Goal: Transaction & Acquisition: Purchase product/service

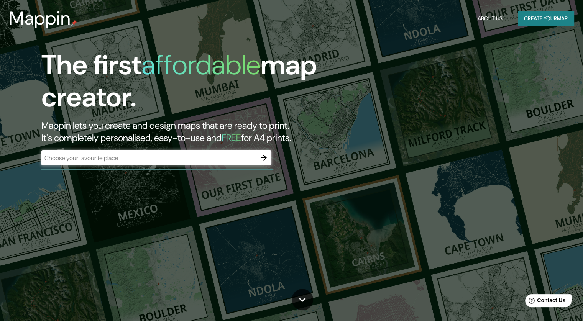
click at [210, 152] on div "​" at bounding box center [156, 157] width 230 height 15
click at [210, 151] on div "​" at bounding box center [156, 157] width 230 height 15
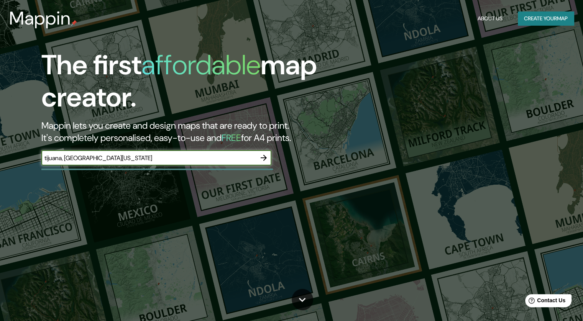
type input "tijuana, [GEOGRAPHIC_DATA][US_STATE]"
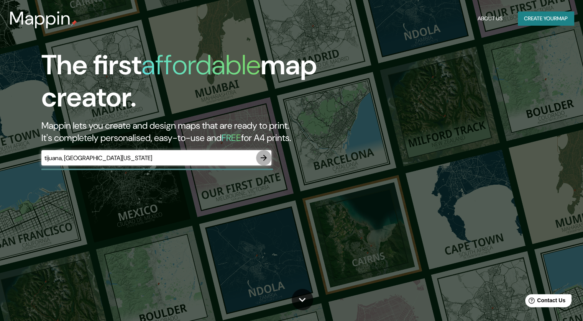
click at [269, 156] on button "button" at bounding box center [263, 157] width 15 height 15
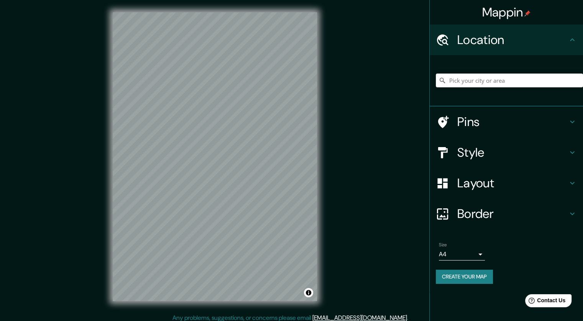
click at [320, 188] on div "© Mapbox © OpenStreetMap Improve this map" at bounding box center [214, 156] width 229 height 313
click at [386, 145] on div "Mappin Location Pins Style Layout Border Choose a border. Hint : you can make l…" at bounding box center [291, 163] width 583 height 326
click at [216, 169] on div at bounding box center [217, 169] width 6 height 6
click at [568, 122] on icon at bounding box center [571, 121] width 9 height 9
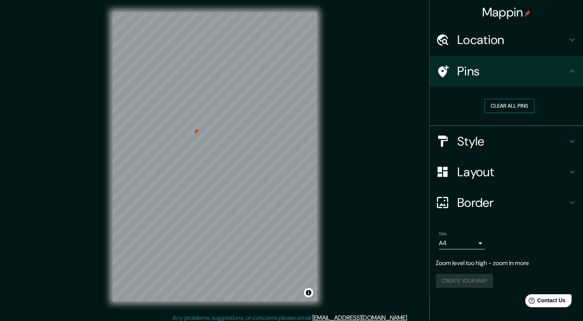
click at [519, 105] on button "Clear all pins" at bounding box center [509, 106] width 50 height 14
click at [101, 101] on div "© Mapbox © OpenStreetMap Improve this map" at bounding box center [214, 156] width 229 height 313
click at [330, 242] on div "Mappin Location Pins Clear all pins Style Layout Border Choose a border. Hint :…" at bounding box center [291, 163] width 583 height 326
click at [500, 144] on h4 "Style" at bounding box center [512, 141] width 110 height 15
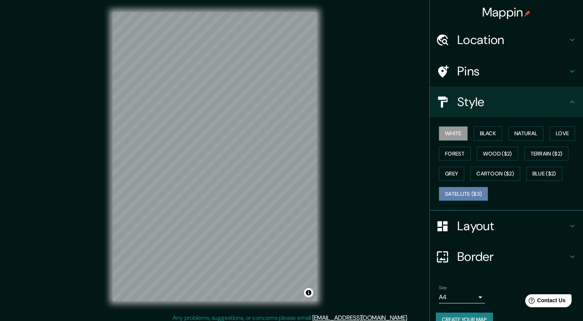
click at [473, 194] on button "Satellite ($3)" at bounding box center [463, 194] width 49 height 14
click at [447, 173] on button "Grey" at bounding box center [451, 174] width 25 height 14
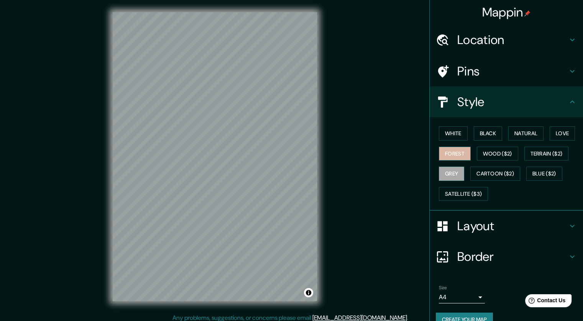
click at [450, 157] on button "Forest" at bounding box center [455, 154] width 32 height 14
click at [563, 132] on button "Love" at bounding box center [561, 133] width 25 height 14
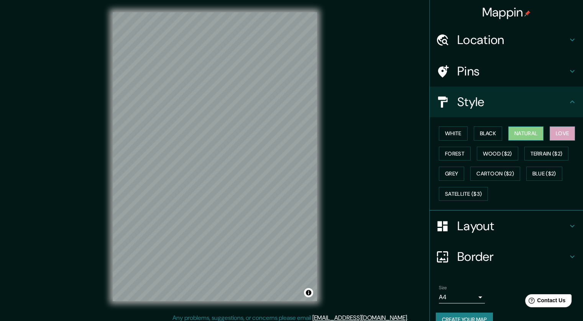
click at [535, 131] on button "Natural" at bounding box center [525, 133] width 35 height 14
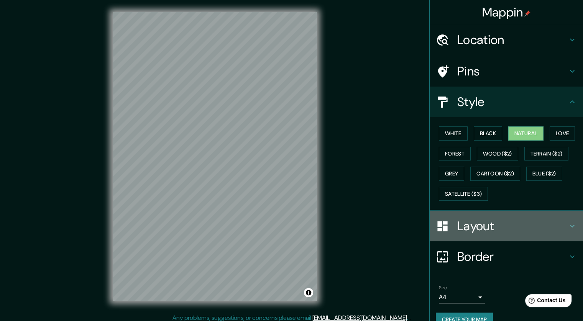
click at [492, 234] on div "Layout" at bounding box center [505, 226] width 153 height 31
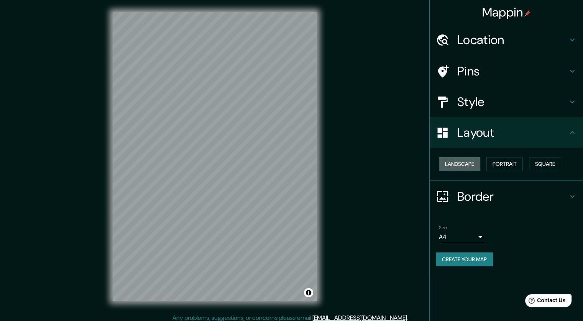
click at [468, 164] on button "Landscape" at bounding box center [459, 164] width 41 height 14
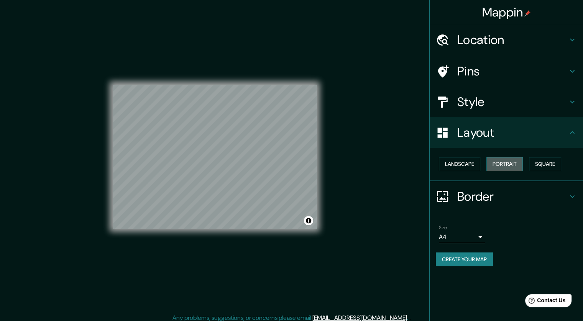
click at [509, 167] on button "Portrait" at bounding box center [504, 164] width 36 height 14
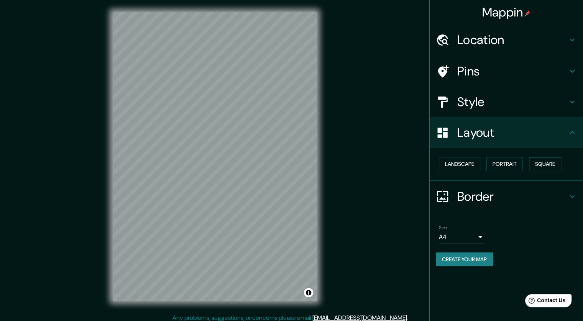
click at [536, 164] on button "Square" at bounding box center [545, 164] width 32 height 14
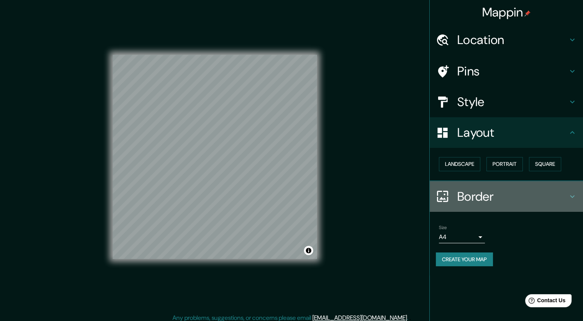
click at [509, 193] on h4 "Border" at bounding box center [512, 196] width 110 height 15
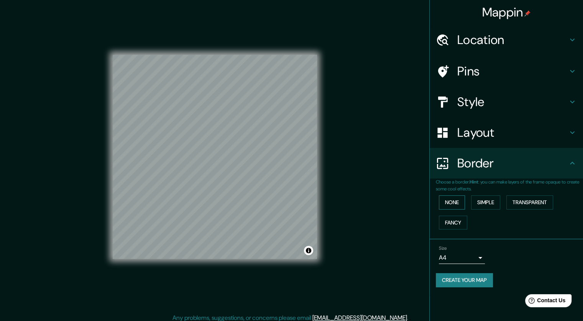
click at [453, 206] on button "None" at bounding box center [452, 202] width 26 height 14
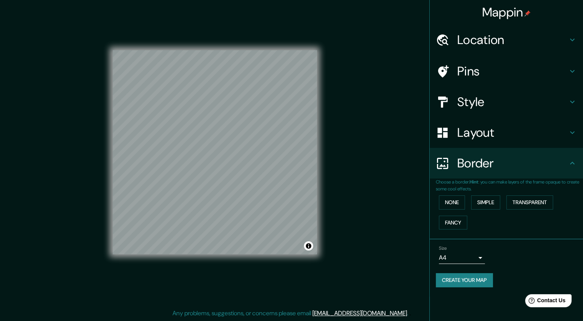
scroll to position [5, 0]
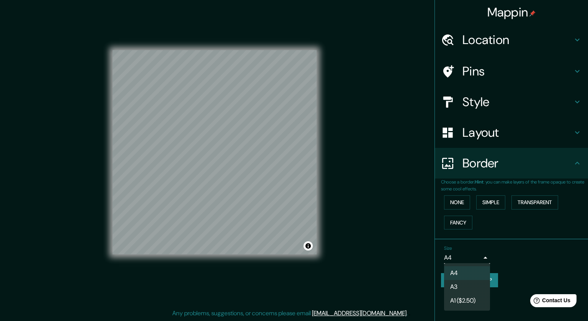
click at [476, 256] on body "Mappin Location Pins Style Layout Border Choose a border. Hint : you can make l…" at bounding box center [294, 155] width 588 height 321
click at [470, 284] on li "A3" at bounding box center [467, 287] width 46 height 14
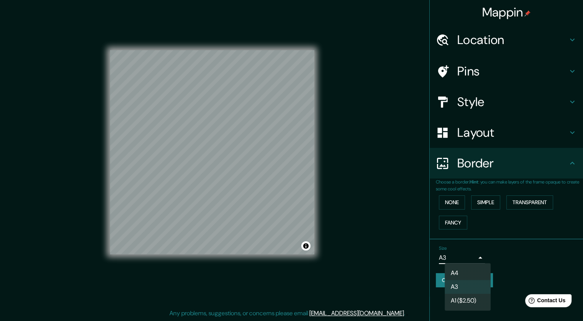
click at [470, 261] on body "Mappin Location Pins Style Layout Border Choose a border. Hint : you can make l…" at bounding box center [291, 155] width 583 height 321
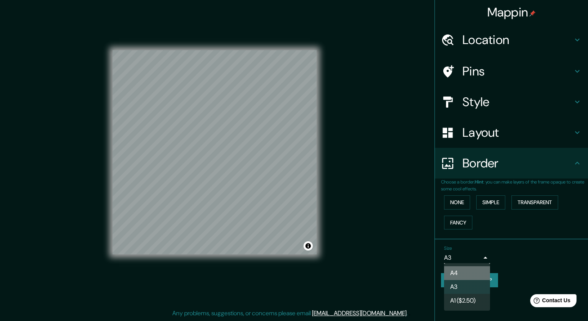
click at [469, 275] on li "A4" at bounding box center [467, 273] width 46 height 14
type input "single"
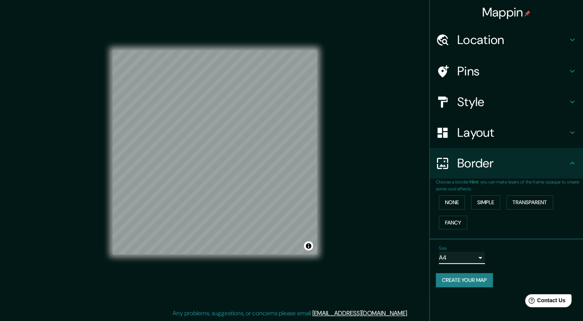
scroll to position [0, 0]
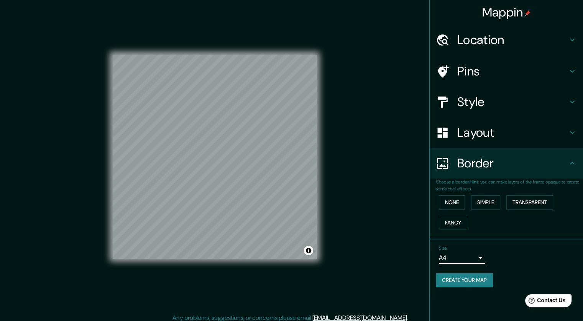
click at [542, 134] on h4 "Layout" at bounding box center [512, 132] width 110 height 15
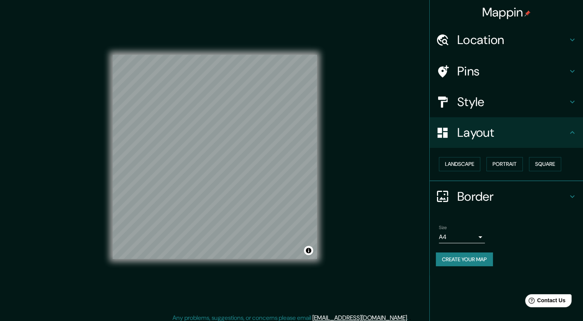
click at [559, 131] on h4 "Layout" at bounding box center [512, 132] width 110 height 15
click at [557, 106] on h4 "Style" at bounding box center [512, 101] width 110 height 15
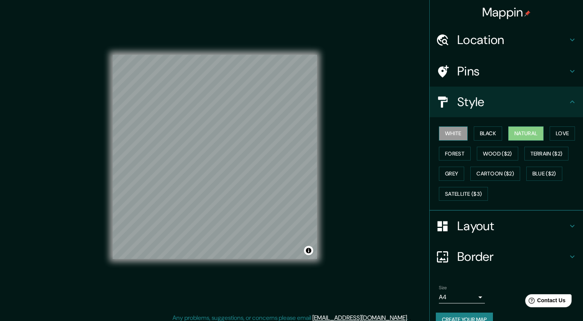
click at [447, 136] on button "White" at bounding box center [453, 133] width 29 height 14
click at [480, 132] on button "Black" at bounding box center [487, 133] width 29 height 14
click at [524, 134] on button "Natural" at bounding box center [525, 133] width 35 height 14
click at [223, 160] on div at bounding box center [224, 162] width 6 height 6
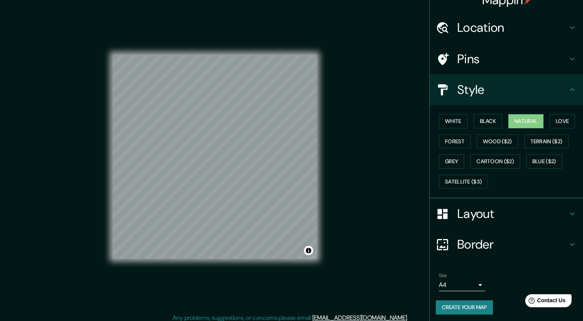
scroll to position [14, 0]
